Goal: Transaction & Acquisition: Purchase product/service

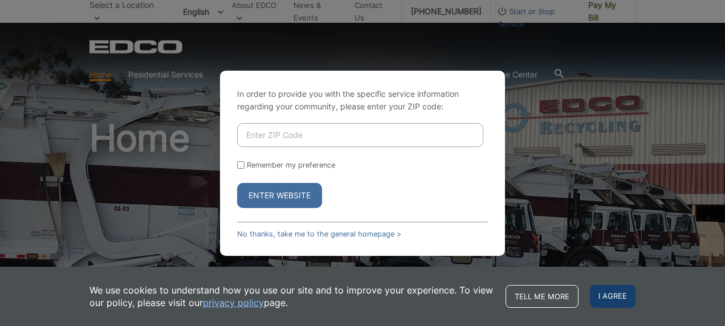
click at [608, 298] on span "I agree" at bounding box center [613, 296] width 46 height 23
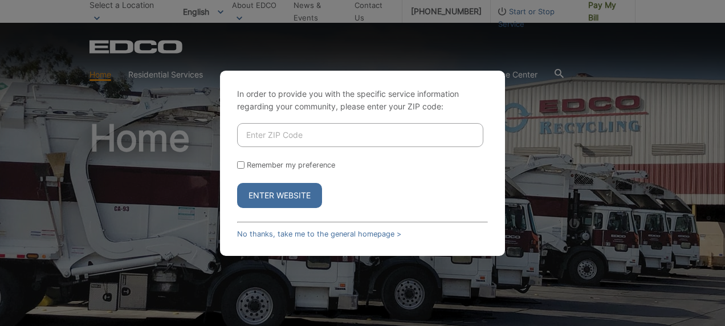
click at [242, 165] on input "Remember my preference" at bounding box center [240, 164] width 7 height 7
checkbox input "true"
click at [282, 139] on input "Enter ZIP Code" at bounding box center [360, 135] width 246 height 24
type input "92067"
click at [251, 196] on button "Enter Website" at bounding box center [279, 195] width 85 height 25
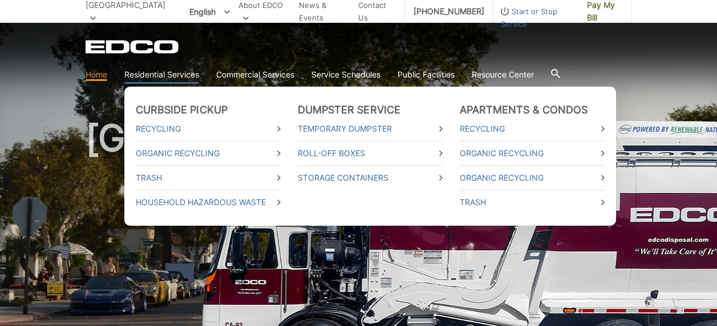
click at [176, 78] on link "Residential Services" at bounding box center [161, 74] width 75 height 13
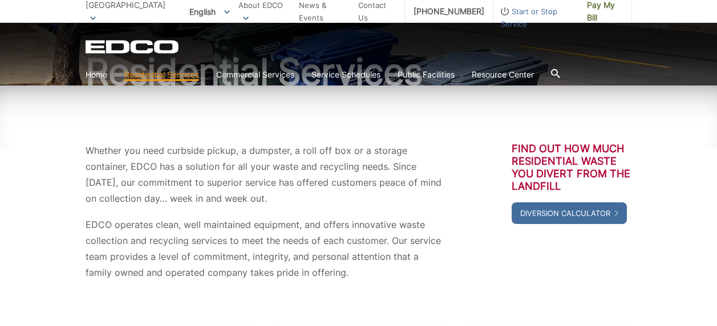
scroll to position [228, 0]
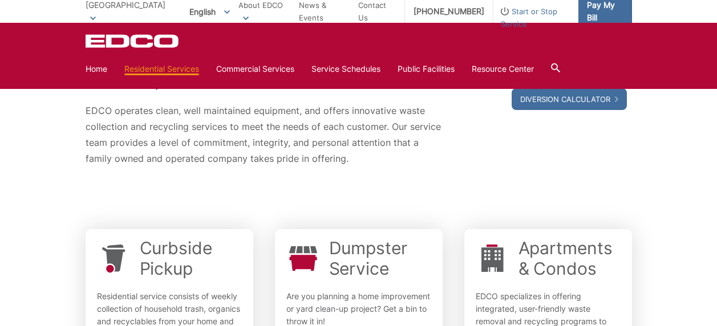
click at [598, 12] on span "Pay My Bill" at bounding box center [605, 11] width 36 height 25
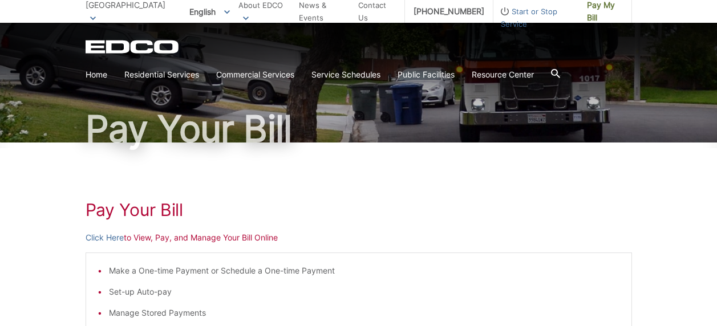
scroll to position [114, 0]
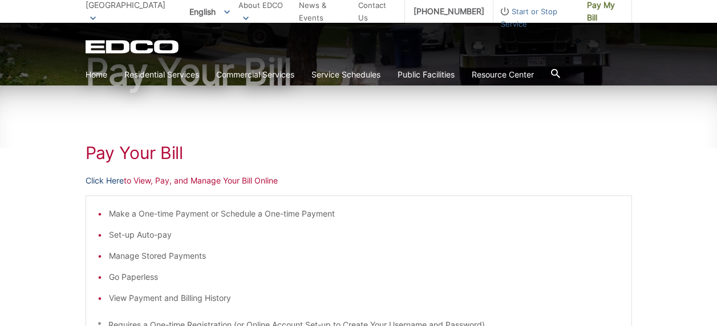
click at [110, 184] on link "Click Here" at bounding box center [105, 180] width 38 height 13
